Goal: Task Accomplishment & Management: Use online tool/utility

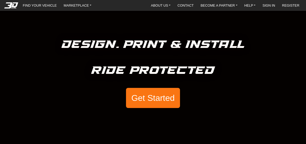
click at [150, 94] on button "Get Started" at bounding box center [153, 98] width 54 height 20
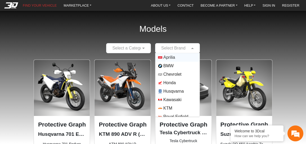
click at [169, 48] on input "text" at bounding box center [172, 48] width 28 height 6
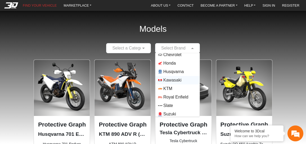
scroll to position [38, 0]
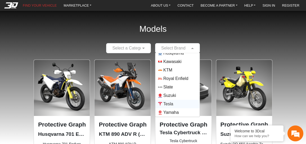
click at [178, 102] on span "Tesla" at bounding box center [177, 104] width 39 height 4
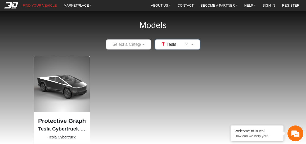
scroll to position [0, 0]
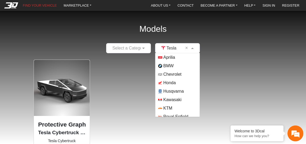
click at [169, 49] on input "text" at bounding box center [172, 48] width 28 height 6
click at [176, 82] on span "Honda" at bounding box center [177, 83] width 39 height 4
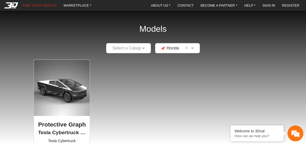
click at [217, 70] on div "Protective Graphic Kit Tesla Cybertruck (2024) Tesla Cybertruck $3,800.00 * Inc…" at bounding box center [152, 116] width 297 height 115
click at [168, 48] on input "text" at bounding box center [172, 48] width 28 height 6
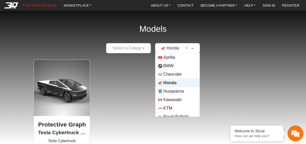
click at [170, 82] on span "Honda" at bounding box center [169, 83] width 13 height 6
click at [169, 49] on input "text" at bounding box center [172, 48] width 28 height 6
click at [170, 65] on span "BMW" at bounding box center [168, 66] width 10 height 6
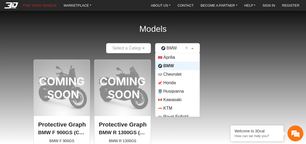
click at [172, 45] on input "text" at bounding box center [172, 48] width 28 height 6
click at [172, 83] on span "Honda" at bounding box center [169, 83] width 12 height 6
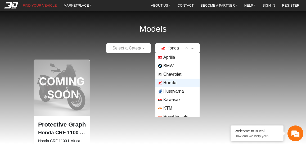
click at [172, 48] on input "text" at bounding box center [172, 48] width 28 height 6
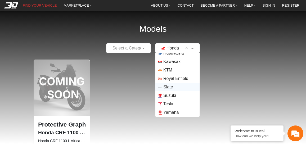
click at [180, 85] on span "Slate" at bounding box center [177, 87] width 39 height 4
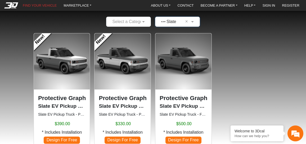
scroll to position [0, 0]
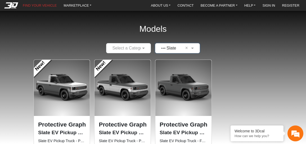
click at [175, 47] on input "text" at bounding box center [172, 48] width 28 height 6
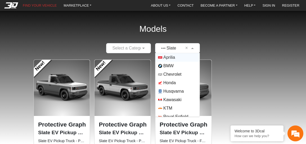
click at [174, 57] on span "Aprilia" at bounding box center [169, 57] width 12 height 6
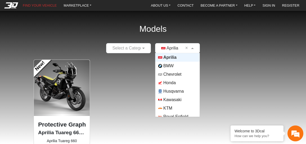
click at [175, 46] on input "text" at bounding box center [172, 48] width 28 height 6
click at [177, 76] on span "Chevrolet" at bounding box center [172, 74] width 18 height 6
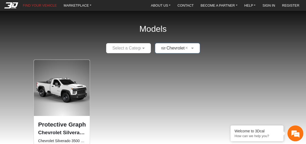
click at [172, 48] on input "text" at bounding box center [172, 48] width 28 height 6
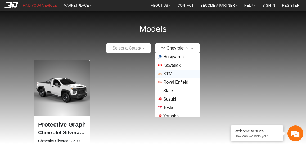
scroll to position [38, 0]
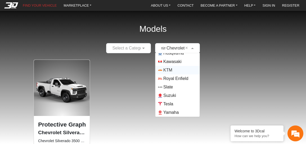
click at [175, 67] on div "KTM" at bounding box center [177, 70] width 44 height 8
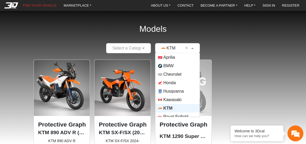
click at [174, 45] on input "text" at bounding box center [172, 48] width 28 height 6
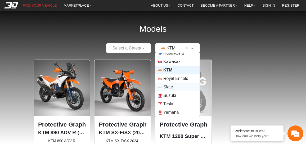
click at [170, 85] on span "Slate" at bounding box center [168, 87] width 10 height 6
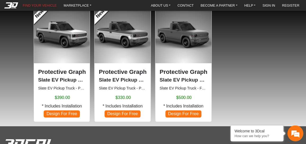
scroll to position [53, 0]
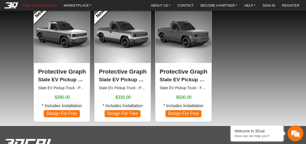
click at [170, 112] on span "Design For Free" at bounding box center [183, 113] width 36 height 7
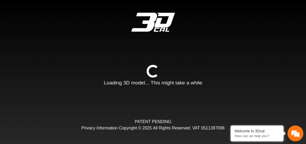
type input "*"
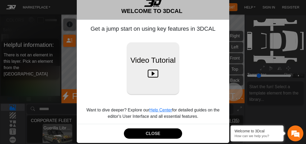
scroll to position [23, 0]
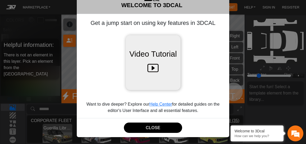
click at [147, 75] on icon at bounding box center [152, 68] width 11 height 17
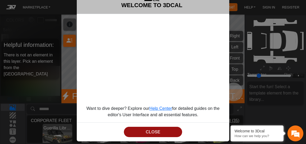
click at [156, 131] on button "CLOSE" at bounding box center [153, 132] width 58 height 10
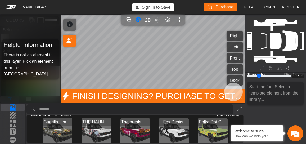
scroll to position [0, 0]
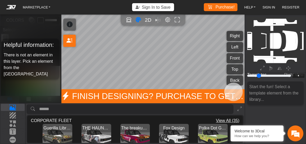
click at [100, 133] on img "View THE HAUNTED MOVERS" at bounding box center [96, 139] width 30 height 30
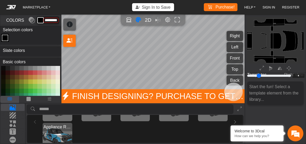
scroll to position [26, 0]
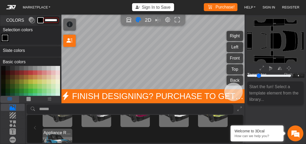
click at [207, 122] on img "View Polka Dot Green 593" at bounding box center [213, 112] width 30 height 30
